Goal: Task Accomplishment & Management: Use online tool/utility

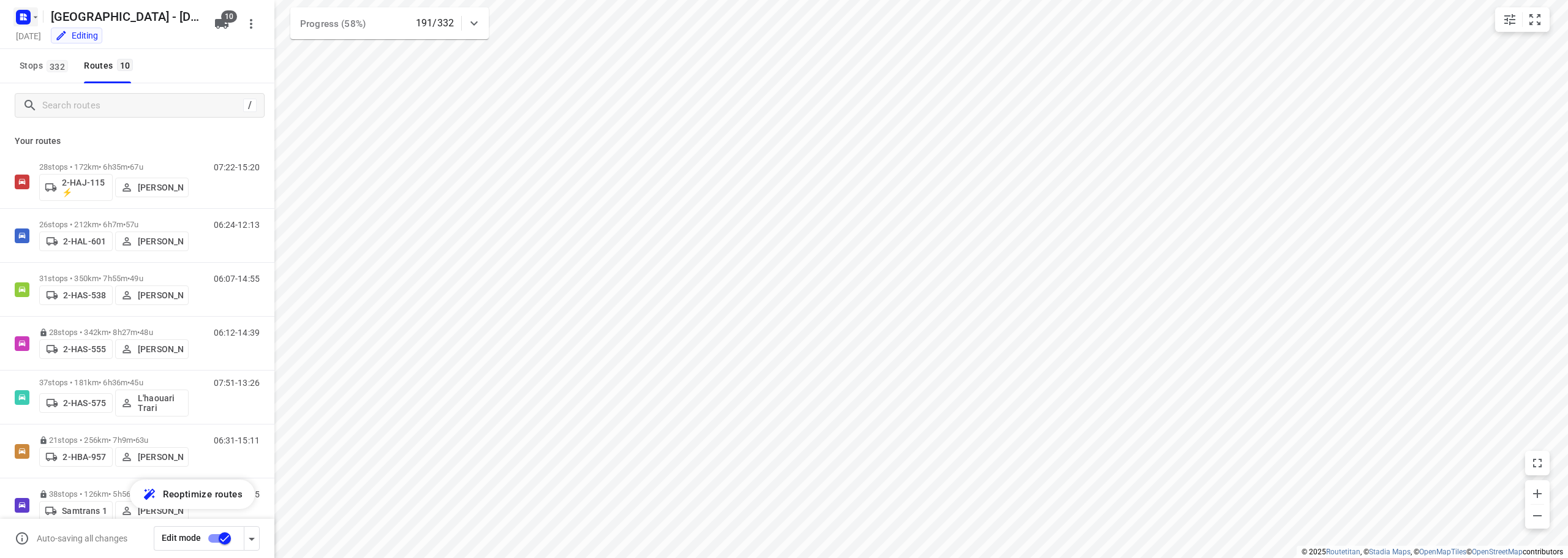
click at [31, 21] on icon "button" at bounding box center [35, 17] width 10 height 10
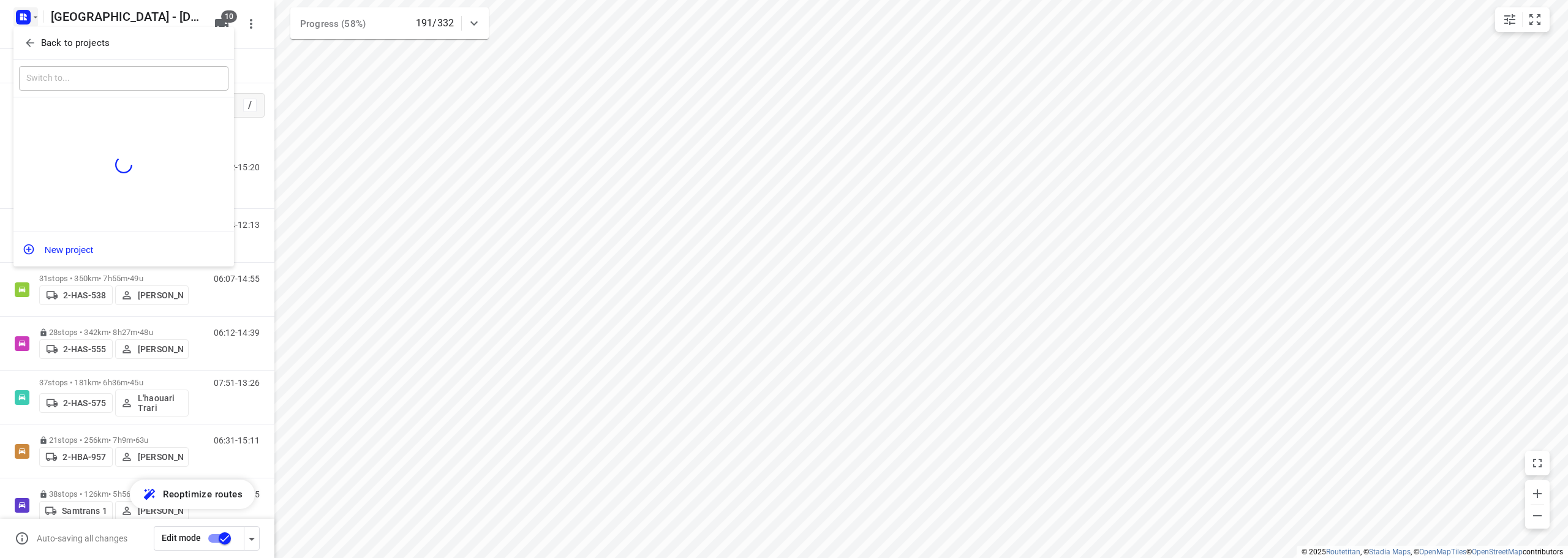
click at [29, 37] on icon "button" at bounding box center [30, 43] width 12 height 12
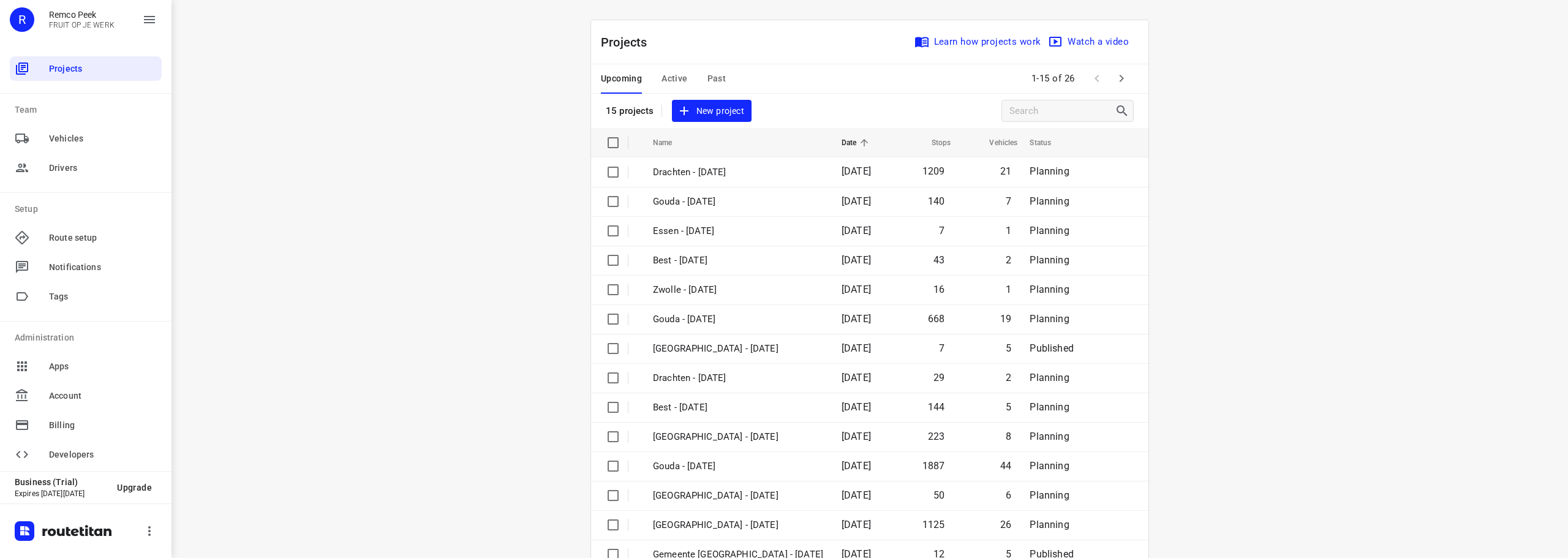
click at [381, 79] on div "i © 2025 Routetitan , © Stadia Maps , © OpenMapTiles © OpenStreetMap contributo…" at bounding box center [869, 279] width 1397 height 558
click at [675, 80] on span "Active" at bounding box center [674, 78] width 25 height 15
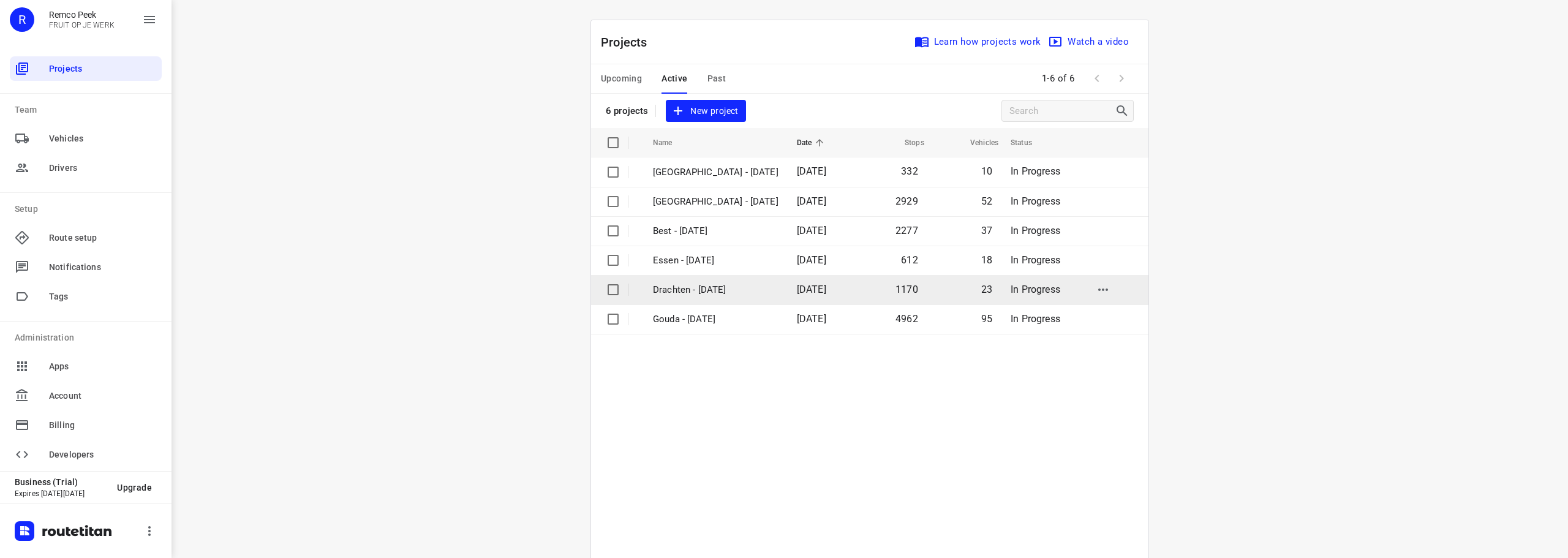
click at [681, 292] on p "Drachten - [DATE]" at bounding box center [716, 290] width 126 height 14
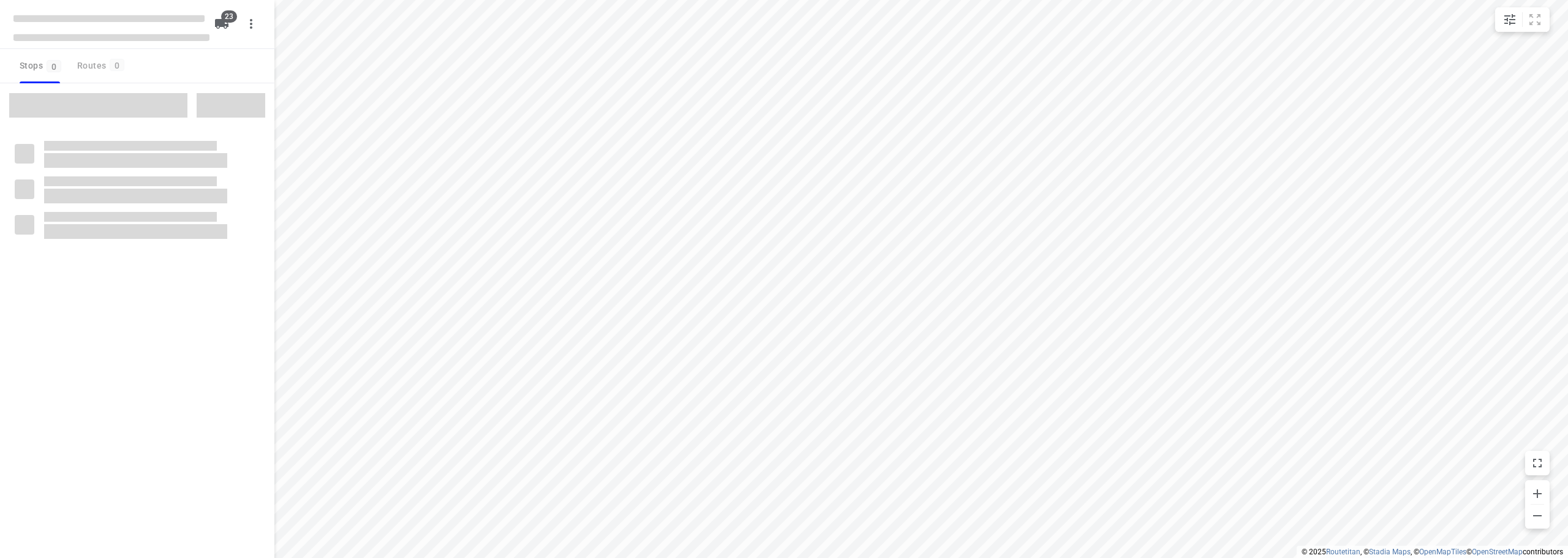
checkbox input "true"
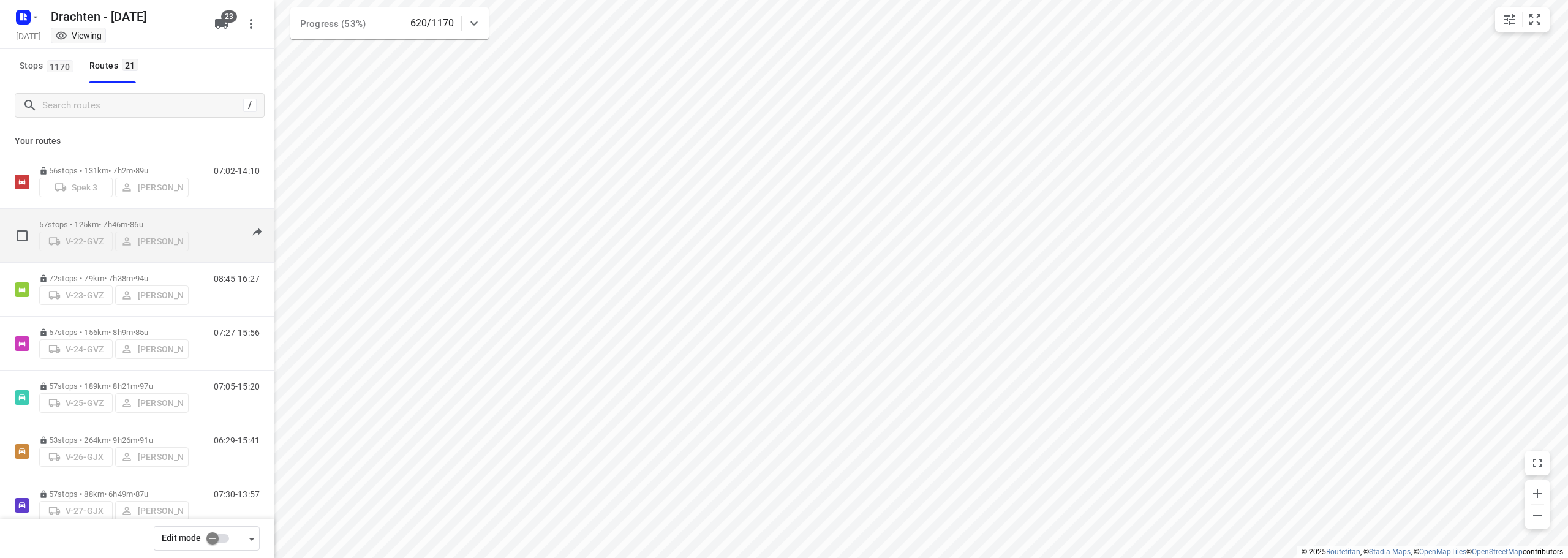
scroll to position [62, 0]
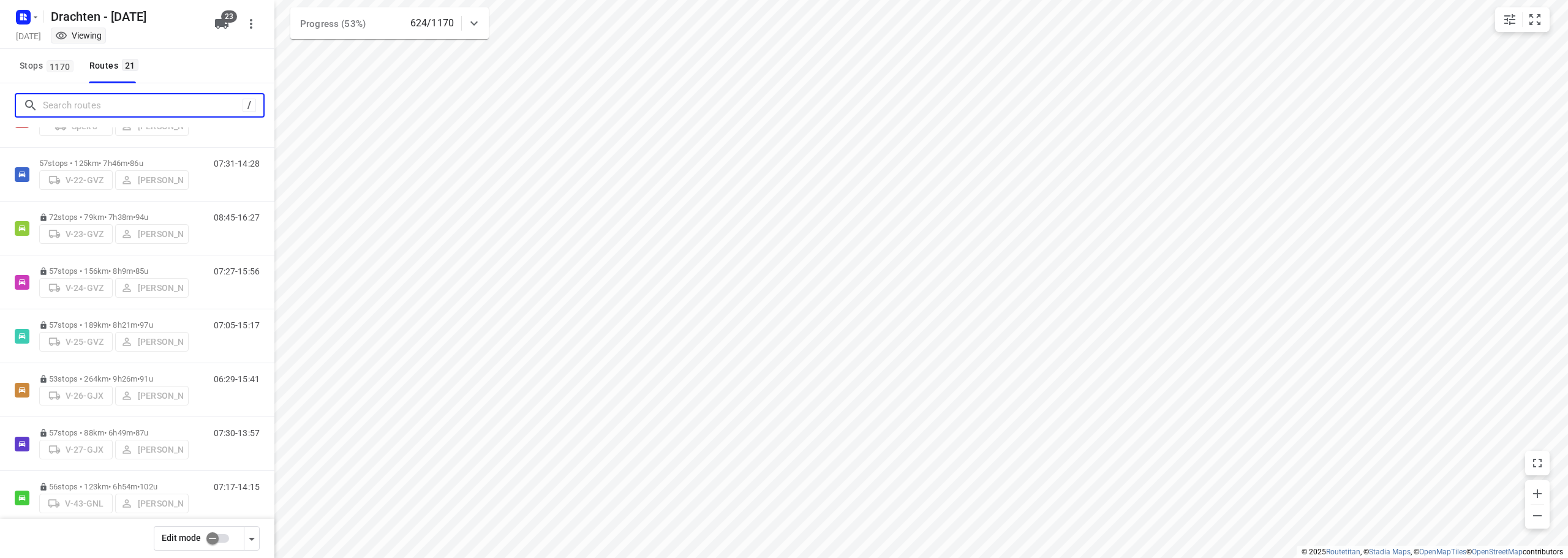
click at [92, 104] on input "Search routes" at bounding box center [143, 106] width 199 height 19
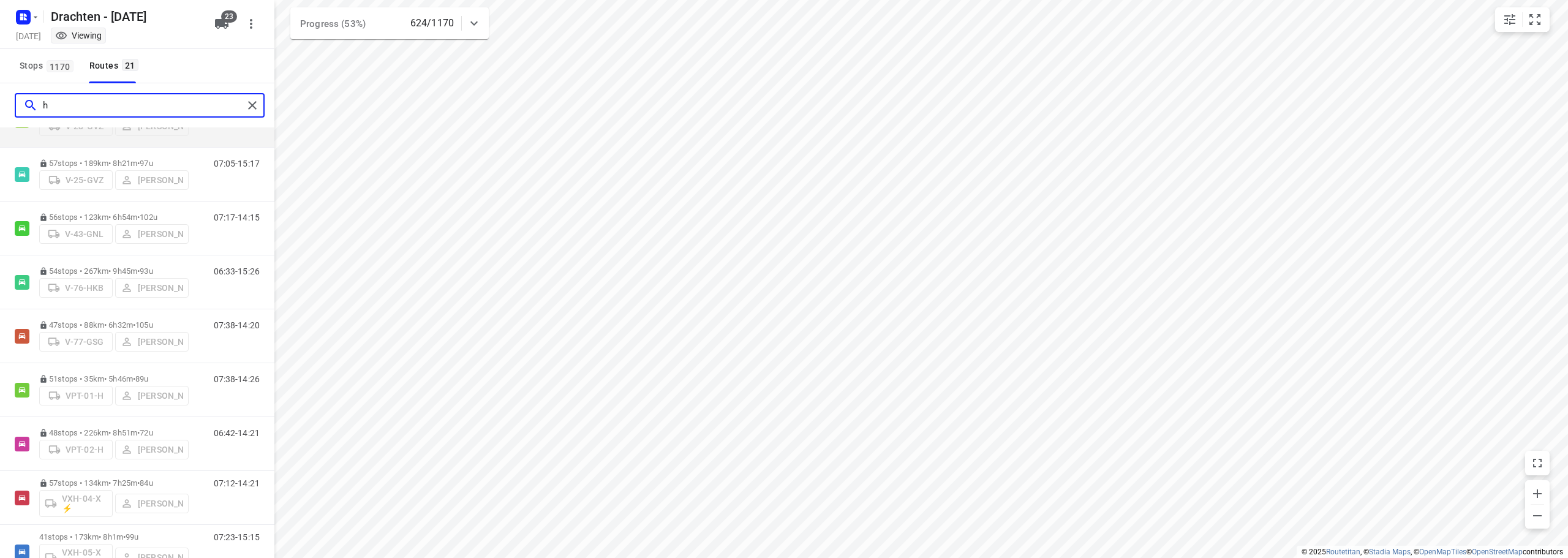
scroll to position [0, 0]
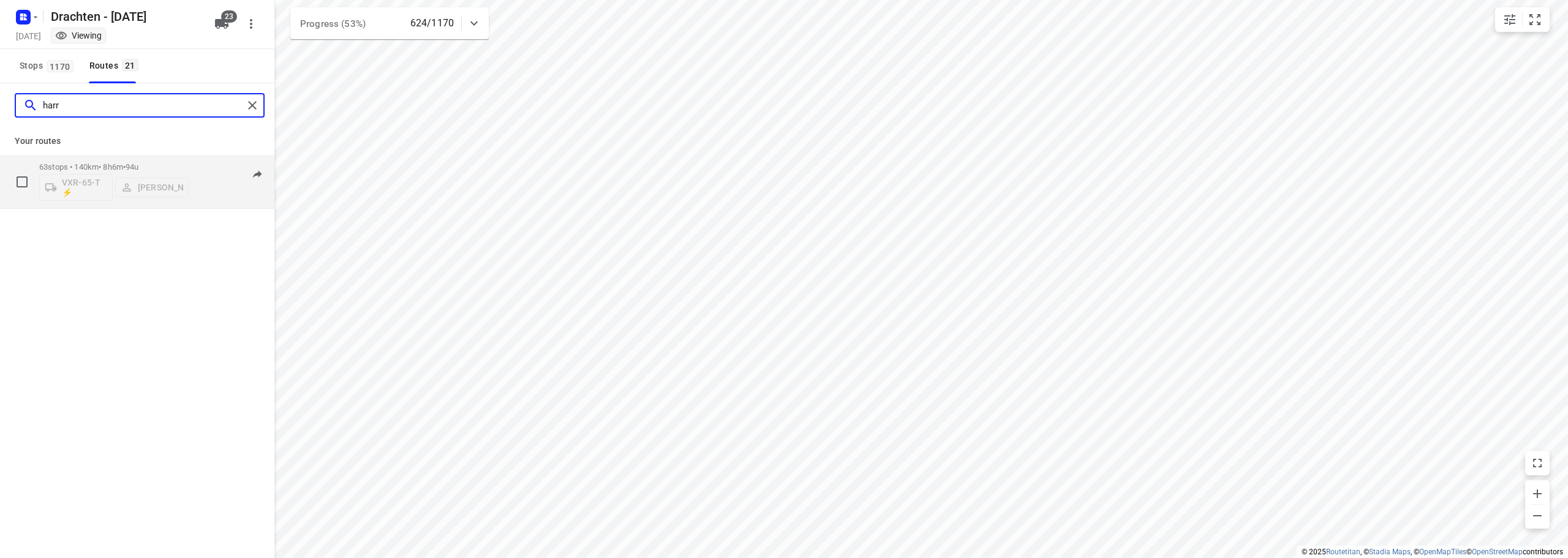
type input "harr"
click at [114, 159] on div "63 stops • 140km • 8h6m • 94u VXR-65-T ⚡ [PERSON_NAME]" at bounding box center [114, 181] width 149 height 51
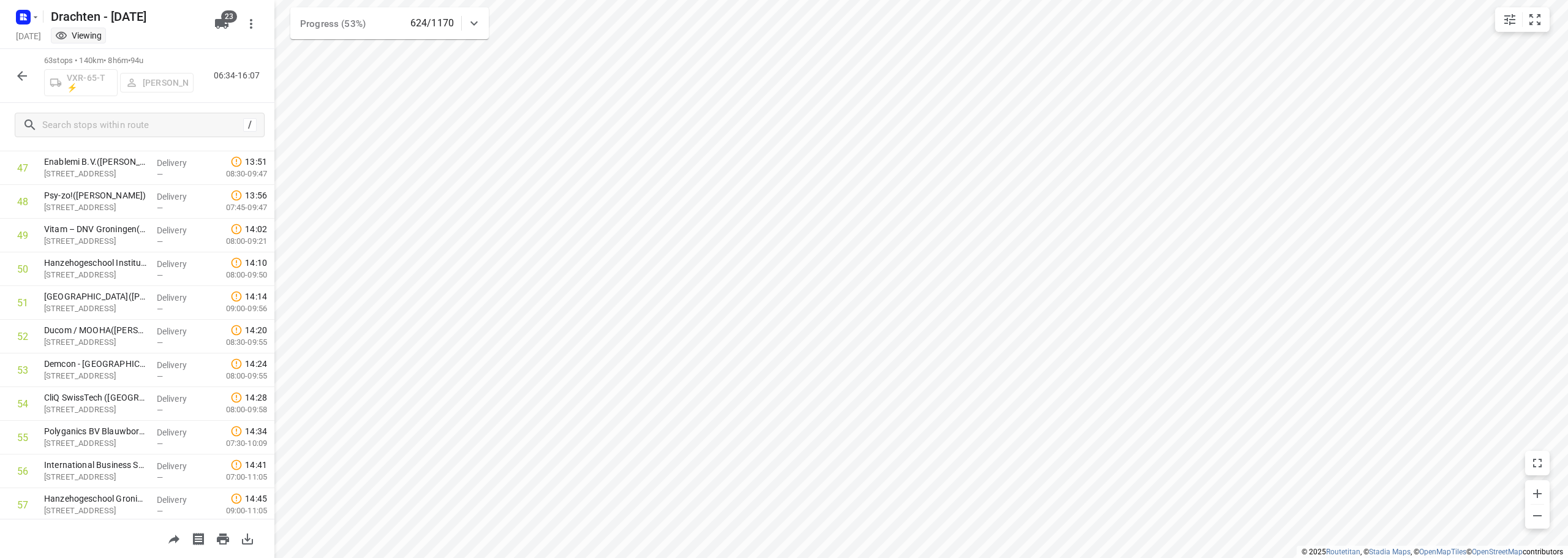
scroll to position [1845, 0]
click at [17, 74] on icon "button" at bounding box center [22, 76] width 15 height 15
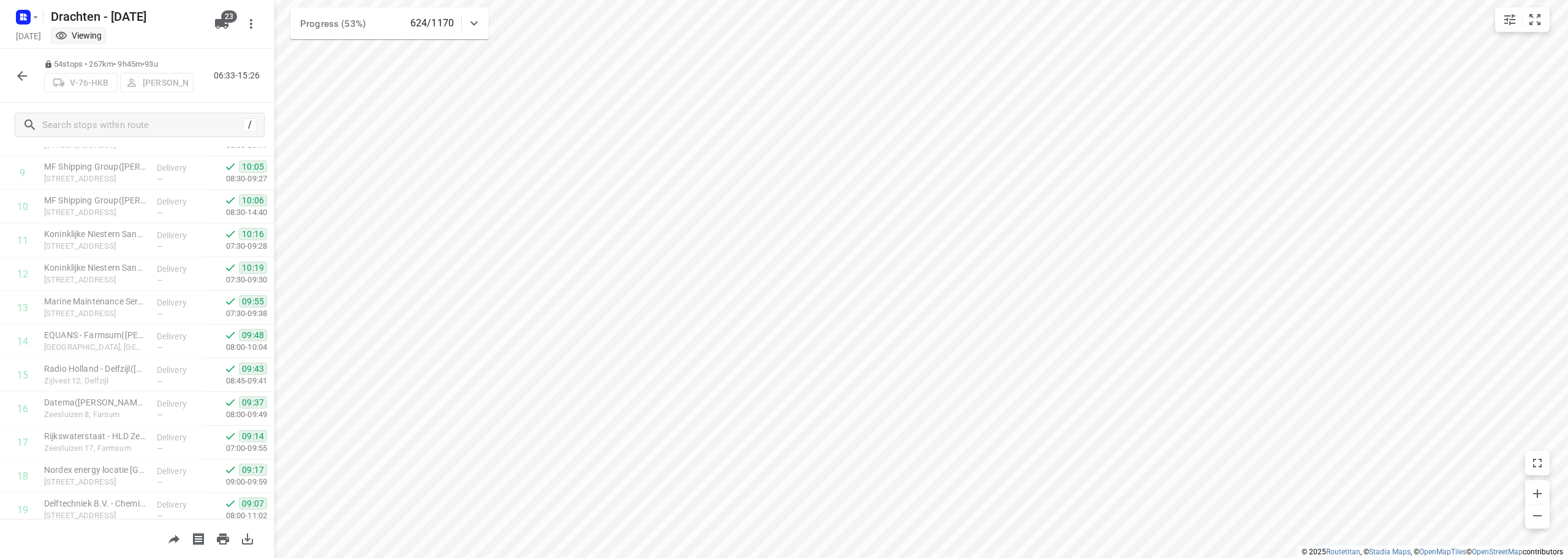
scroll to position [0, 0]
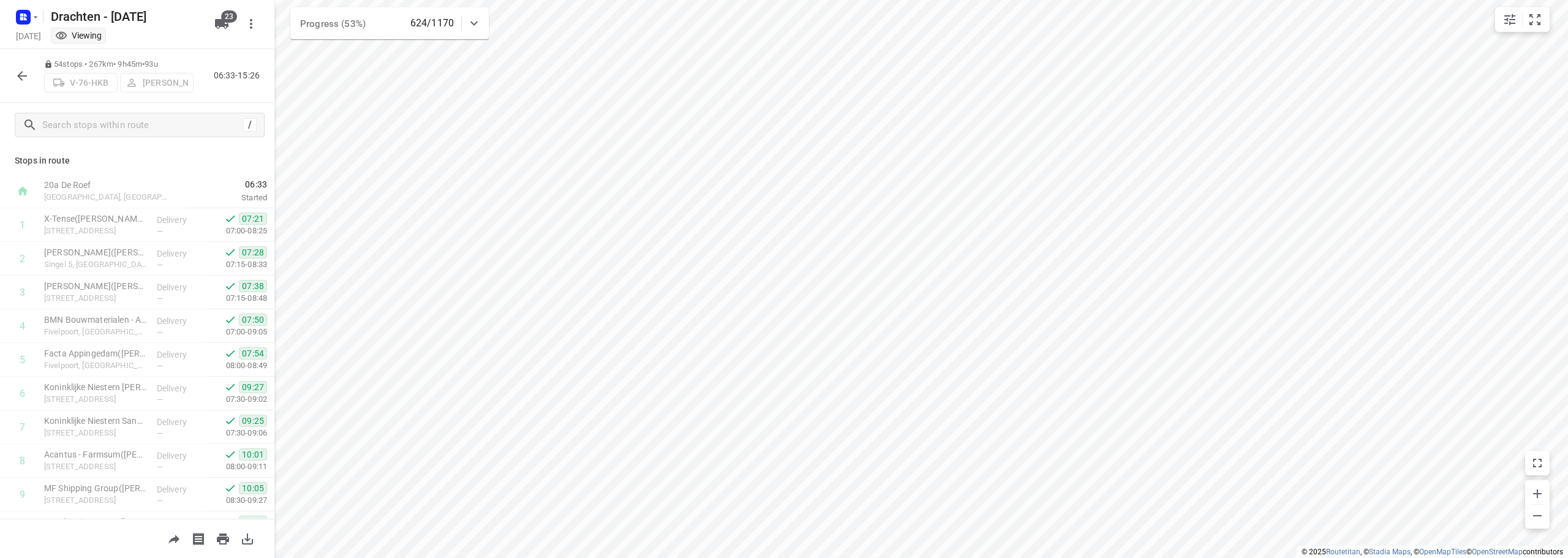
click at [13, 73] on button "button" at bounding box center [22, 76] width 25 height 25
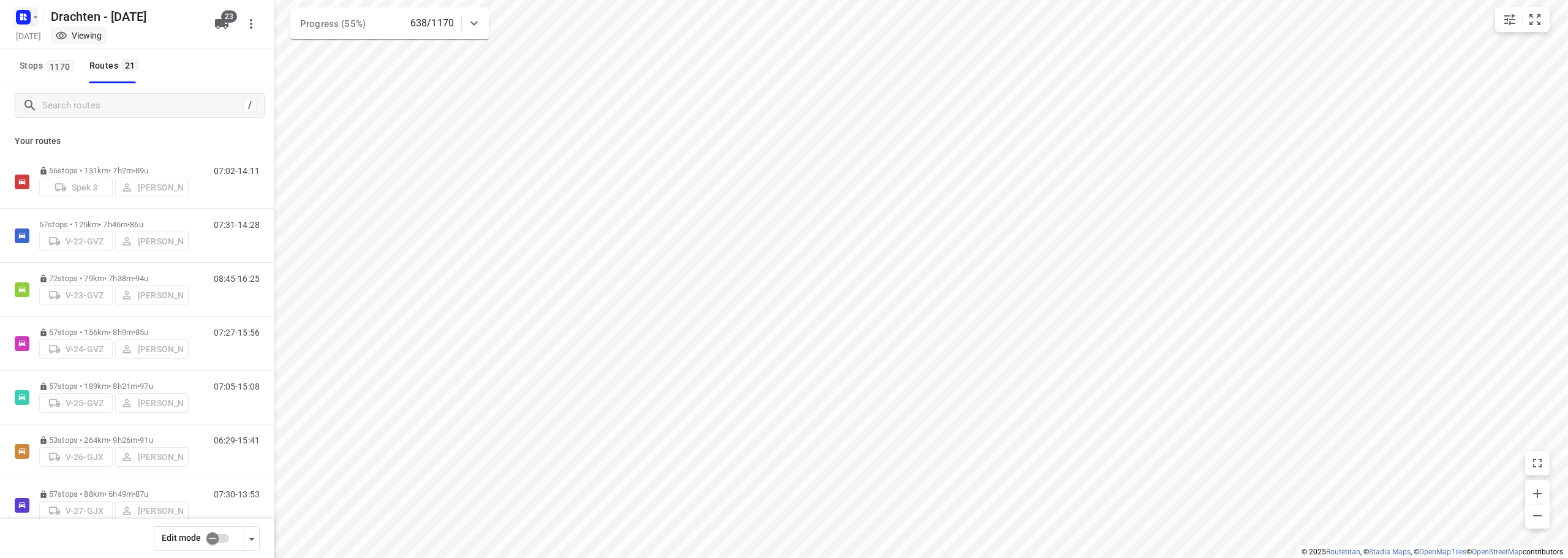
click at [32, 15] on icon "button" at bounding box center [35, 17] width 10 height 10
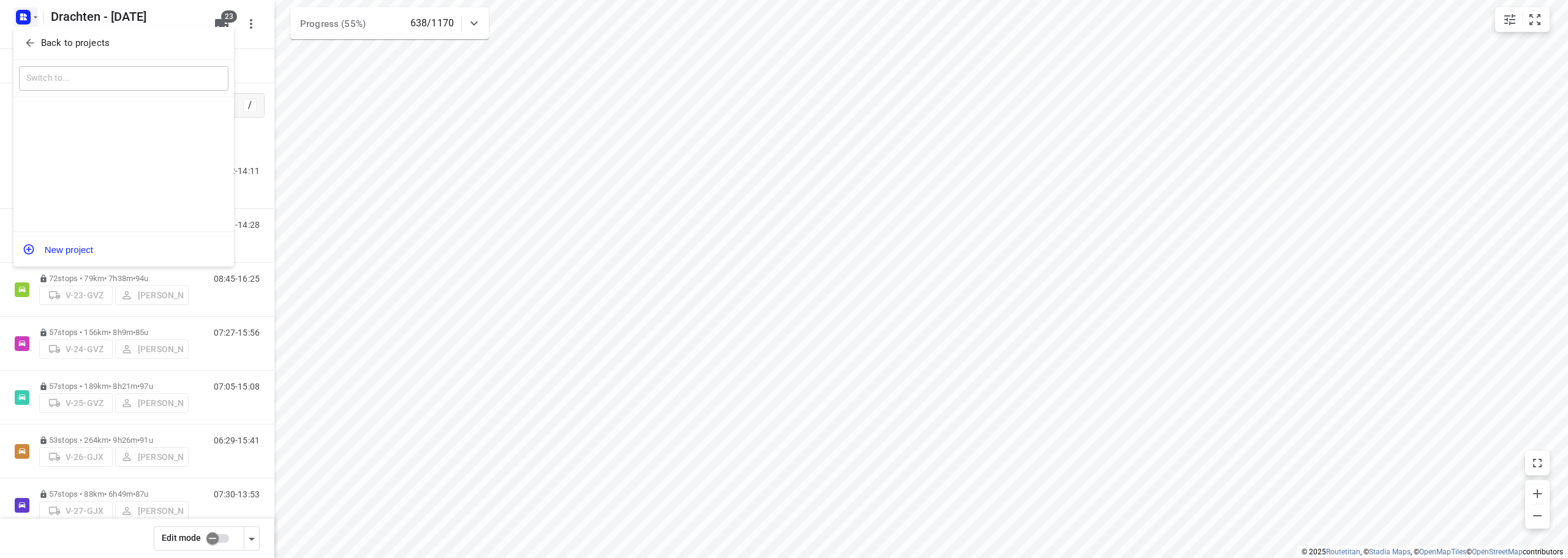
click at [27, 39] on icon "button" at bounding box center [30, 43] width 12 height 12
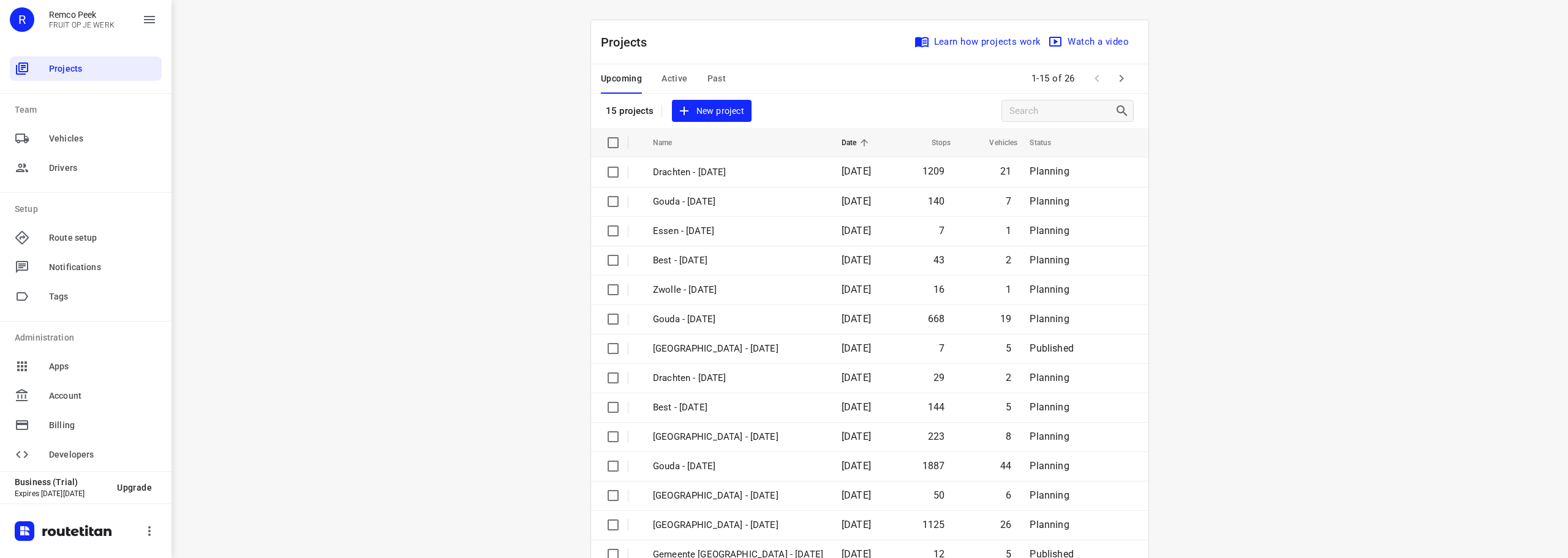
click at [663, 79] on span "Active" at bounding box center [674, 78] width 25 height 15
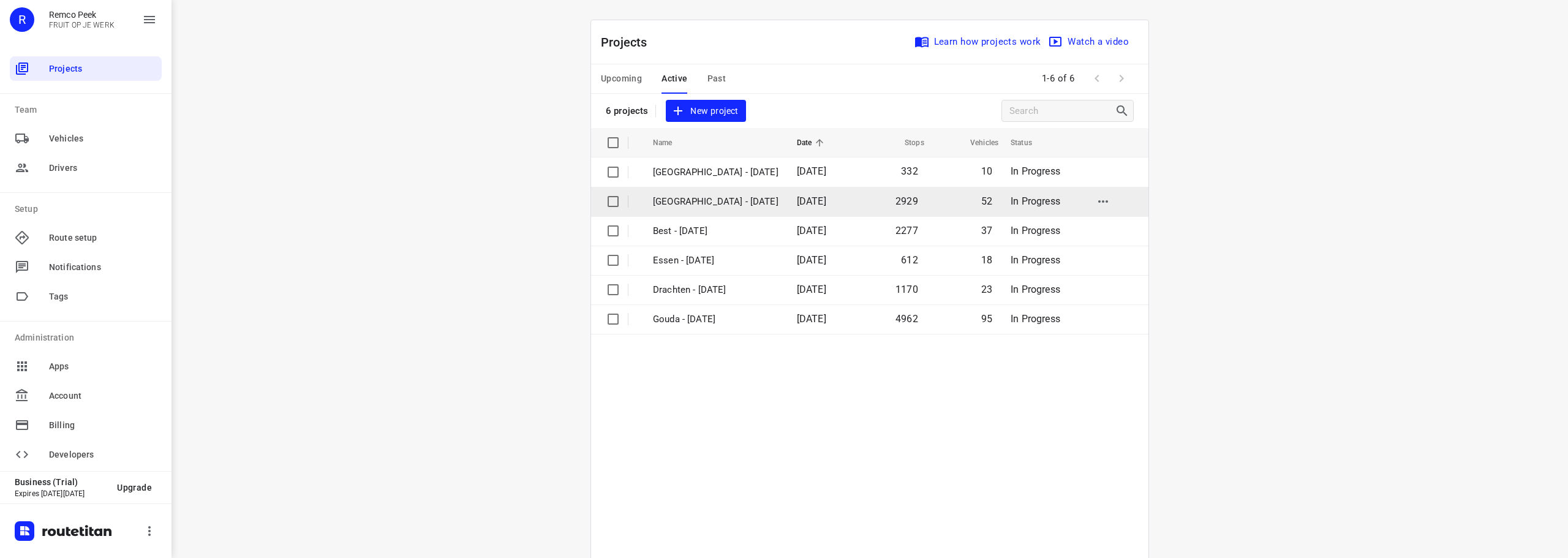
click at [684, 203] on p "[GEOGRAPHIC_DATA] - [DATE]" at bounding box center [716, 201] width 126 height 14
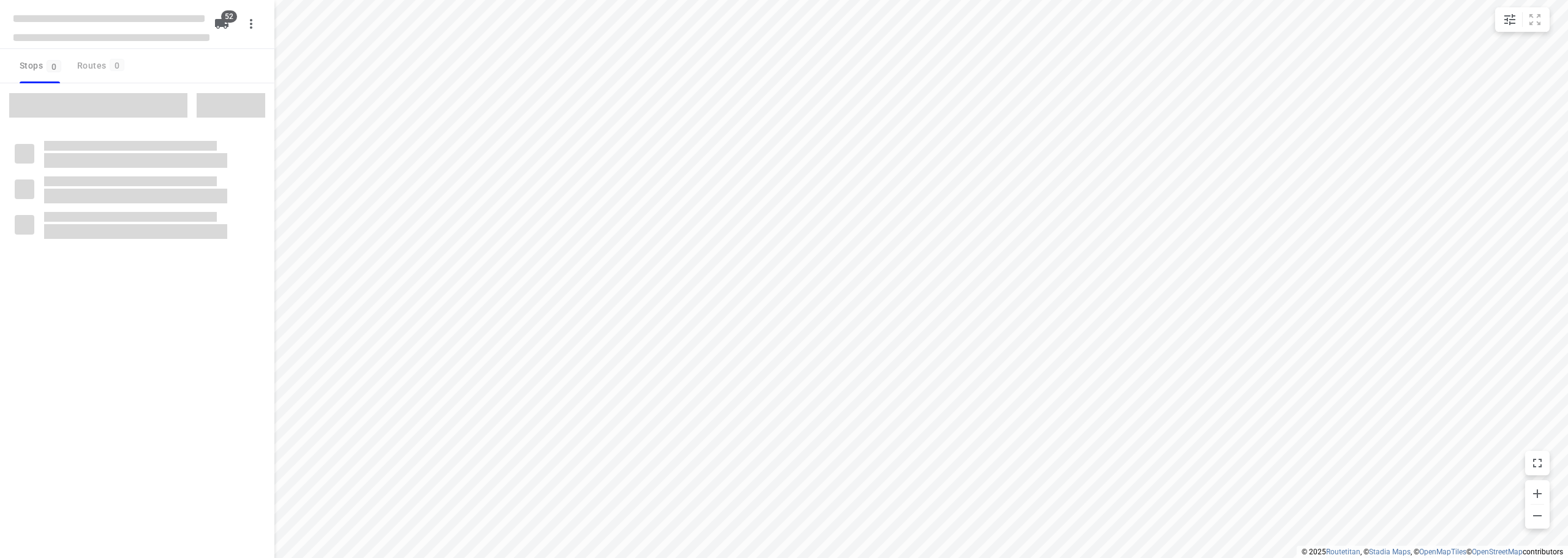
checkbox input "true"
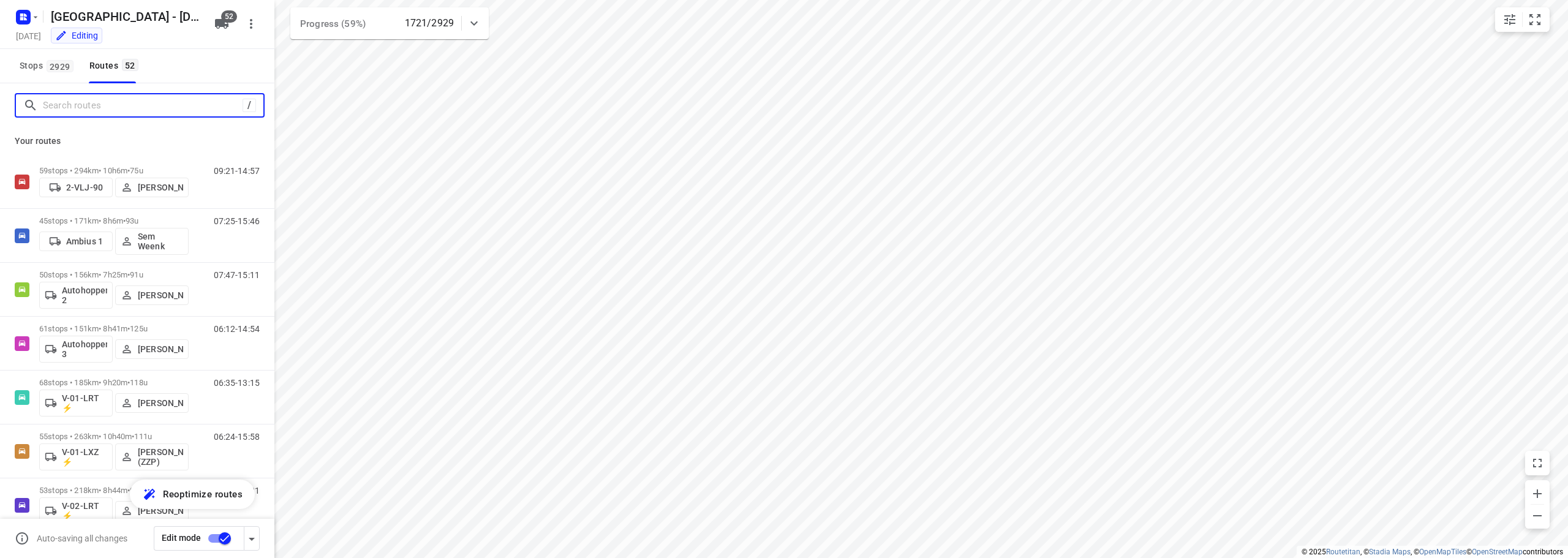
click at [82, 104] on input "Search routes" at bounding box center [143, 106] width 199 height 19
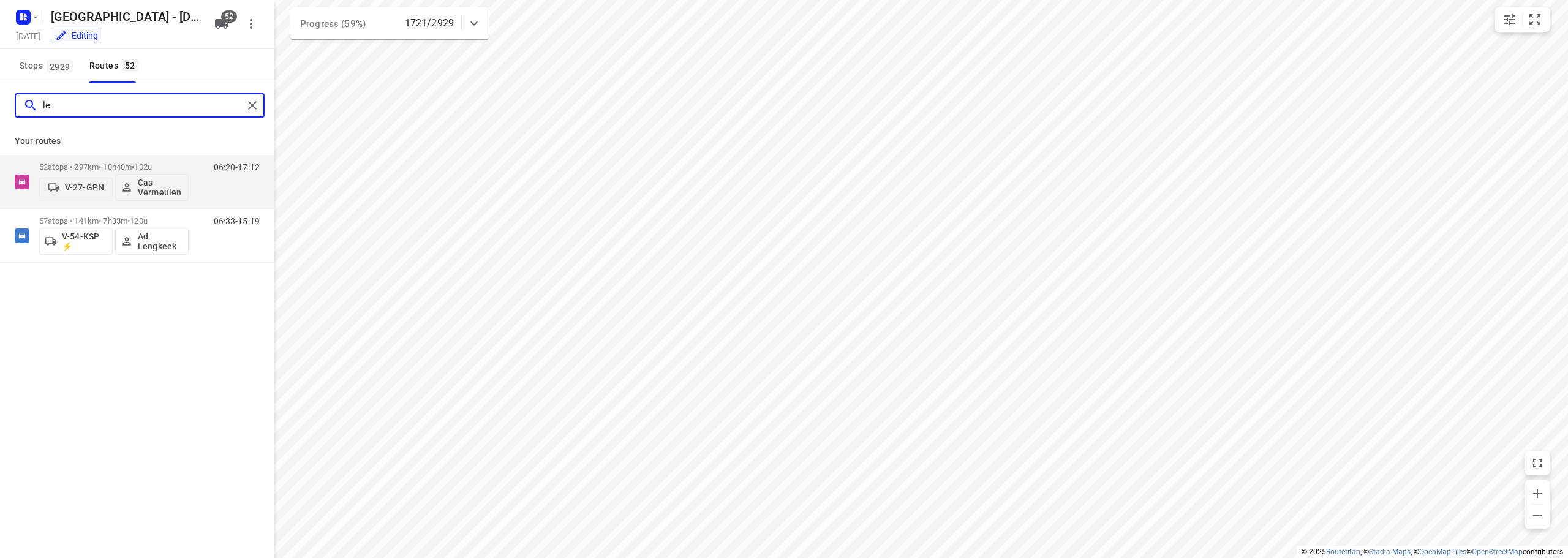
type input "l"
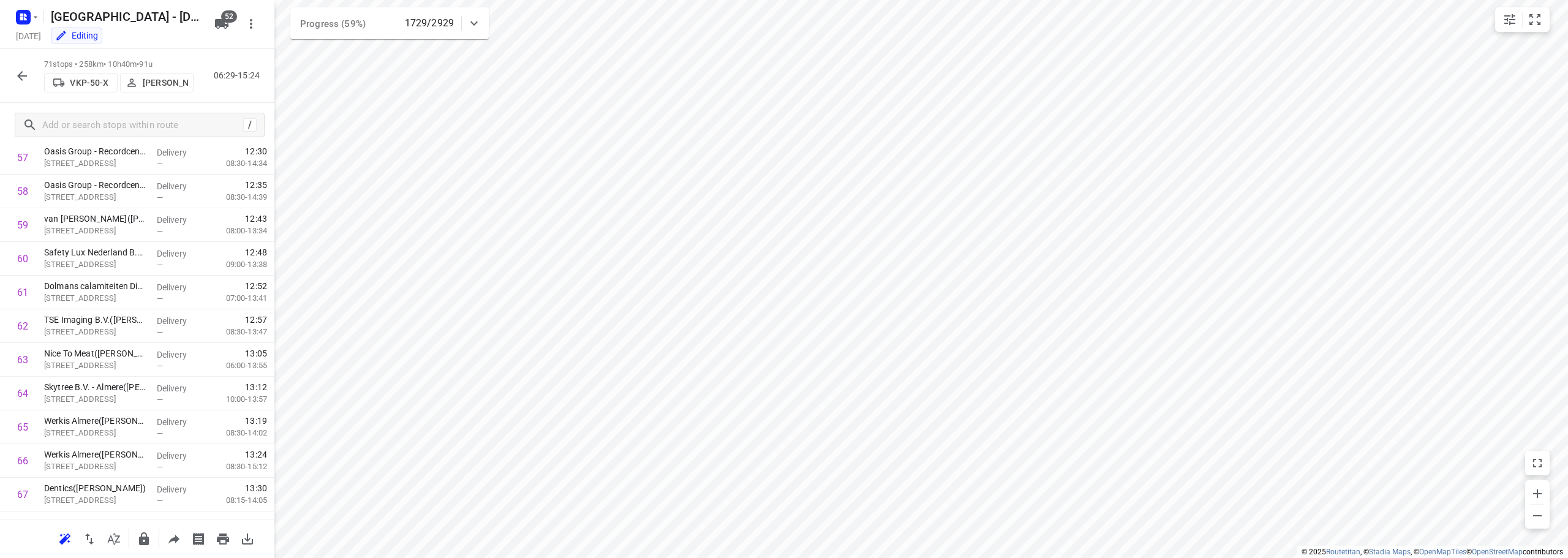
scroll to position [2114, 0]
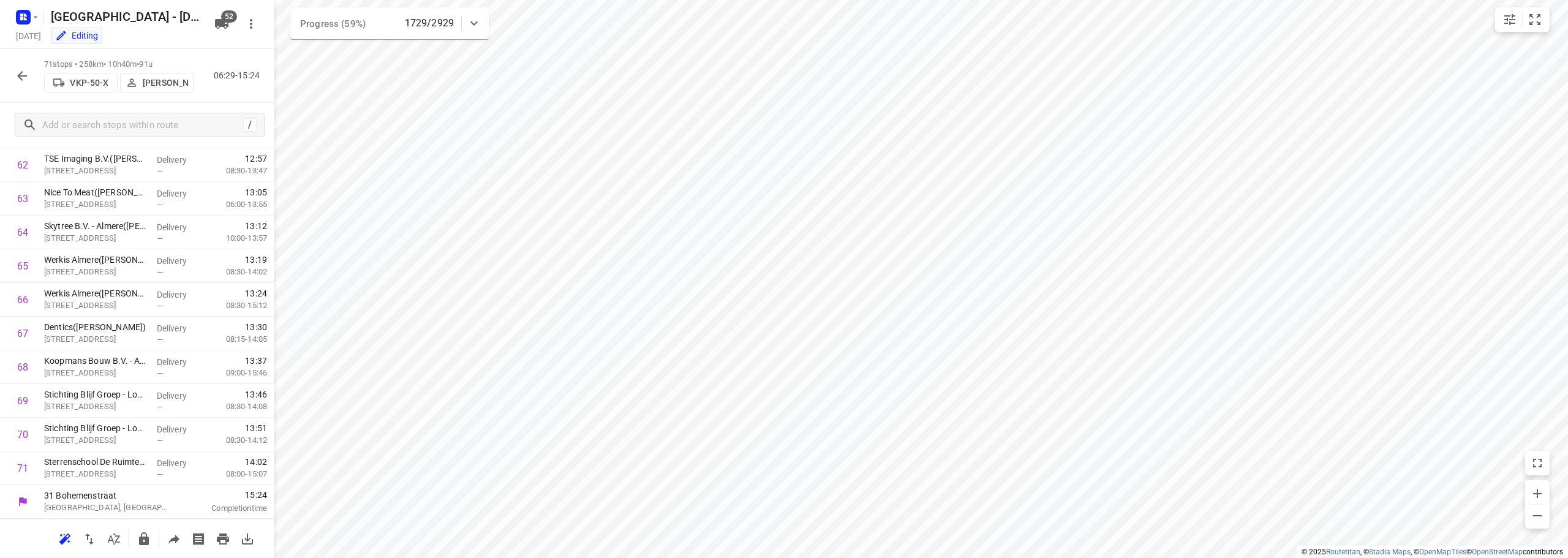
click at [139, 60] on span "•" at bounding box center [138, 64] width 3 height 9
click at [203, 62] on div "71 stops • 258km • 10h40m • 91u VKP-50-X [PERSON_NAME] 06:29-15:24" at bounding box center [137, 76] width 274 height 54
click at [17, 76] on icon "button" at bounding box center [22, 76] width 15 height 15
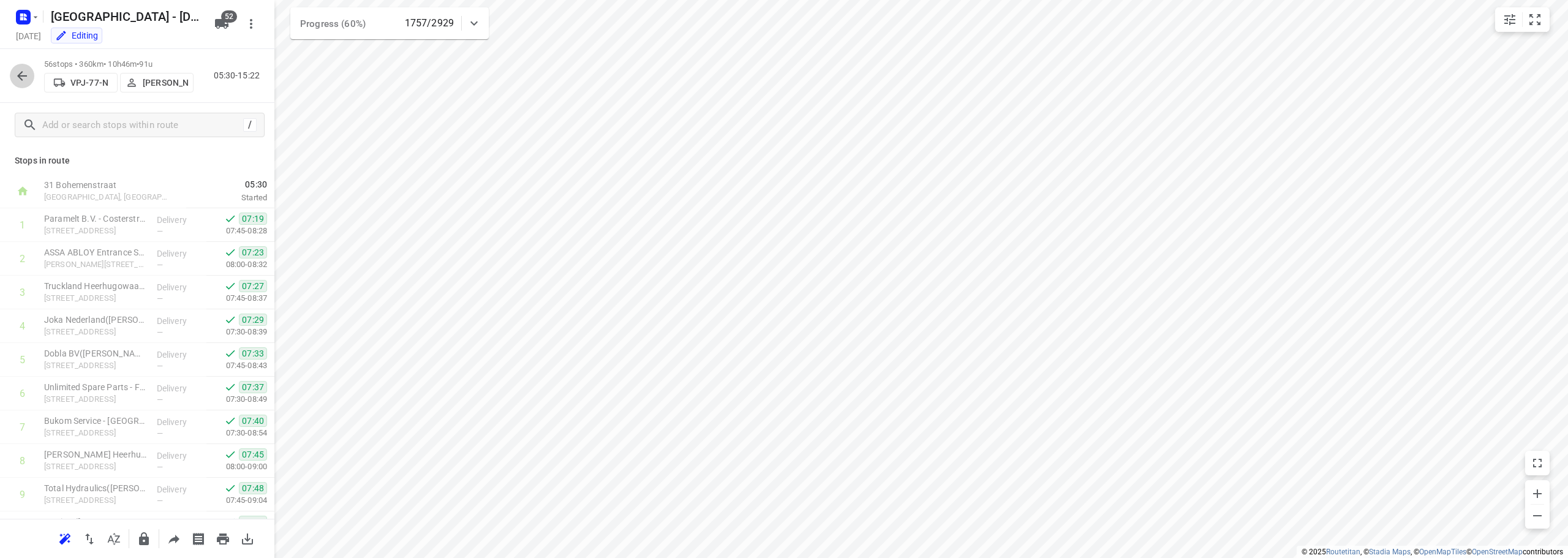
click at [19, 78] on icon "button" at bounding box center [22, 76] width 15 height 15
click at [21, 71] on icon "button" at bounding box center [22, 76] width 15 height 15
click at [17, 74] on icon "button" at bounding box center [22, 76] width 15 height 15
click at [17, 72] on icon "button" at bounding box center [22, 76] width 15 height 15
